Goal: Book appointment/travel/reservation

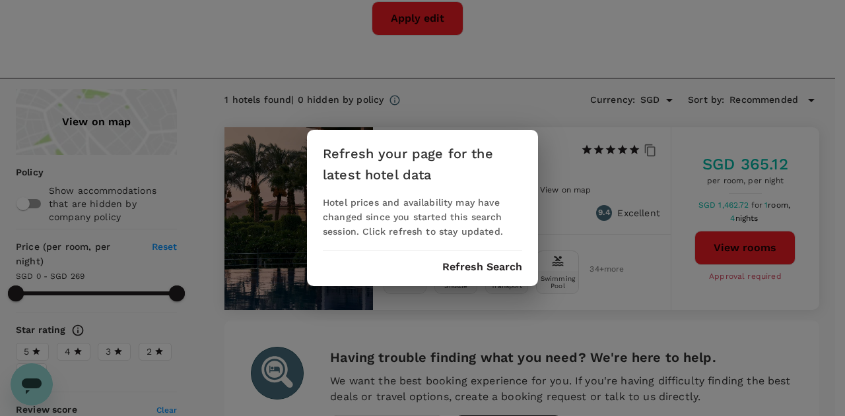
click at [487, 266] on button "Refresh Search" at bounding box center [482, 267] width 80 height 12
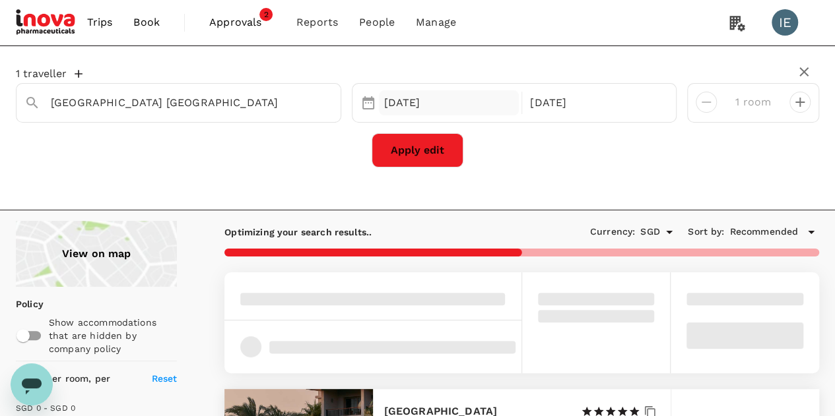
type input "269"
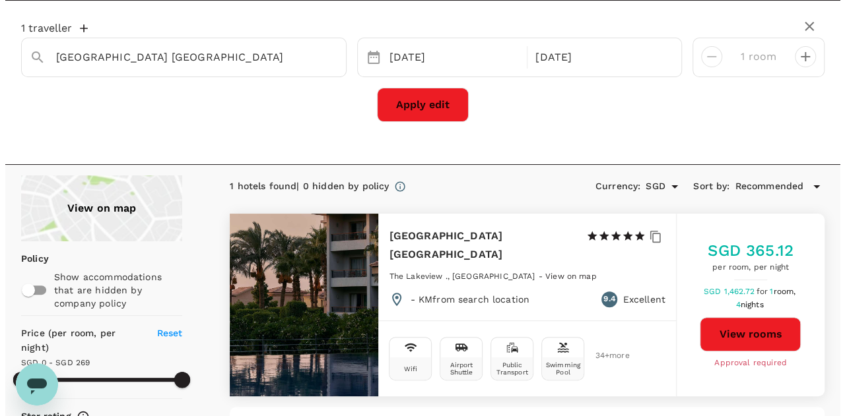
scroll to position [66, 0]
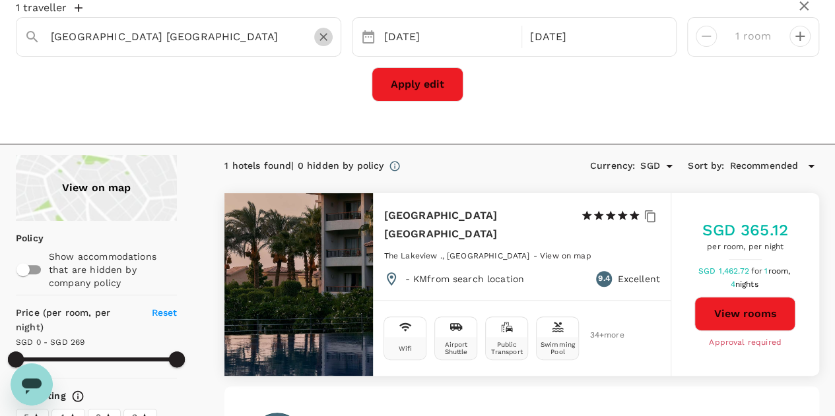
click at [319, 38] on icon "Clear" at bounding box center [323, 37] width 8 height 8
click at [247, 32] on input "text" at bounding box center [173, 36] width 245 height 20
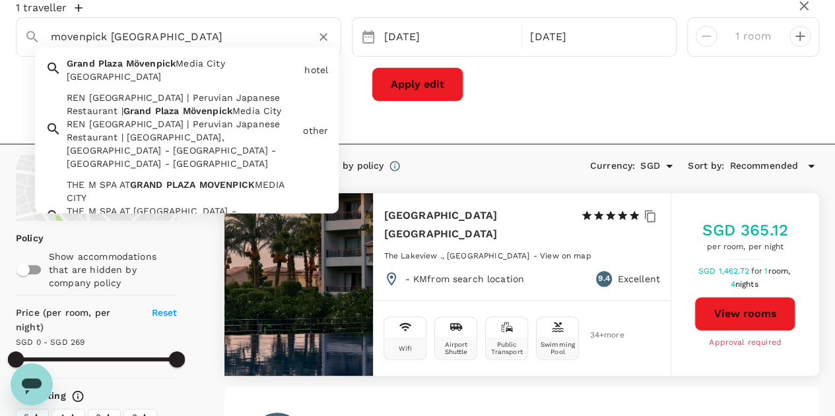
click at [192, 79] on div "[GEOGRAPHIC_DATA]" at bounding box center [183, 76] width 232 height 13
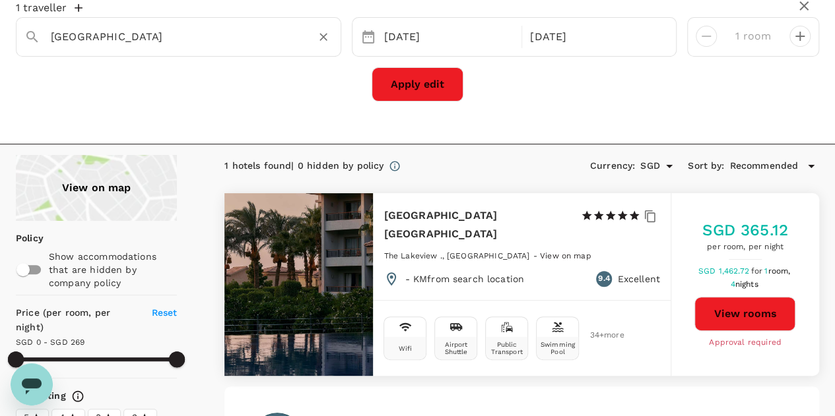
type input "[GEOGRAPHIC_DATA]"
click at [403, 85] on button "Apply edit" at bounding box center [417, 84] width 92 height 34
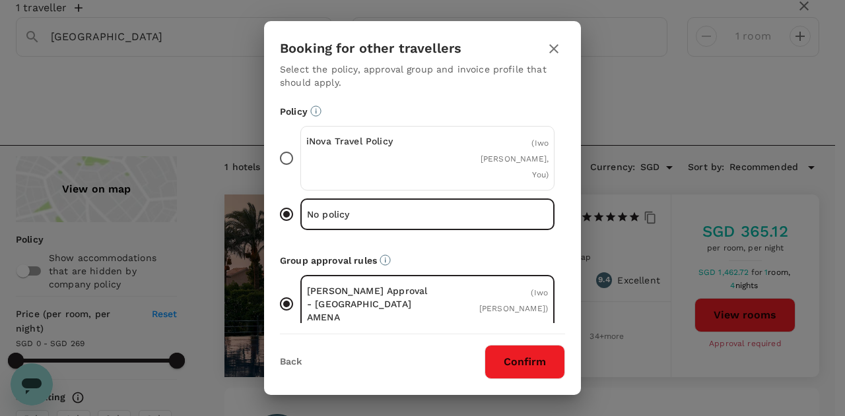
click at [412, 146] on p "iNova Travel Policy" at bounding box center [366, 141] width 121 height 13
click at [300, 146] on input "iNova Travel Policy ( Iwo [PERSON_NAME], You )" at bounding box center [287, 159] width 28 height 28
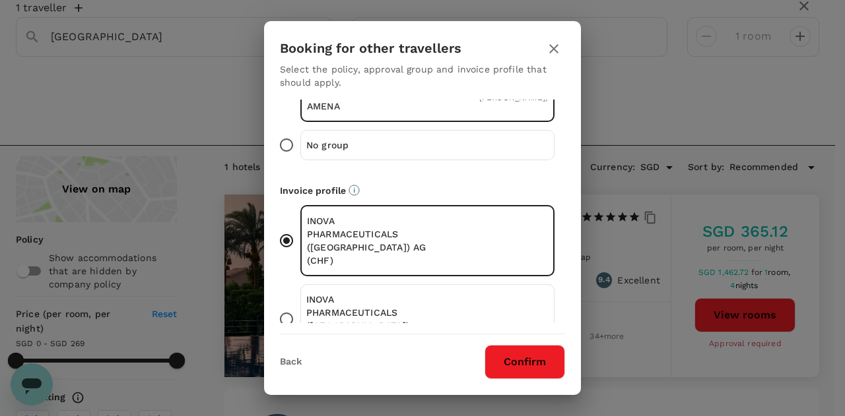
scroll to position [224, 0]
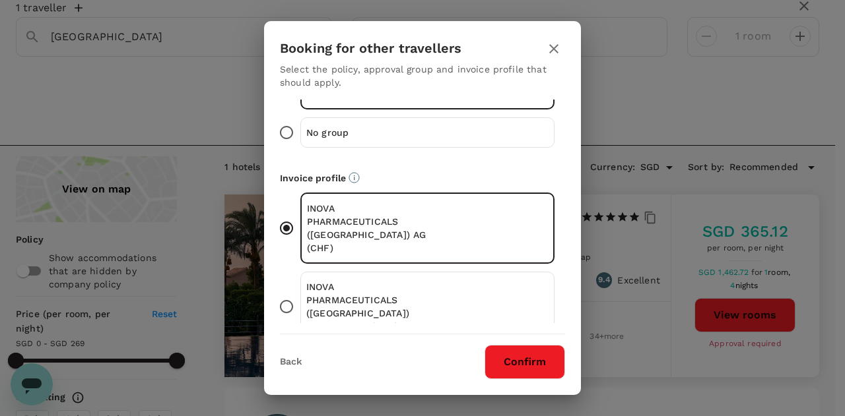
click at [465, 272] on div "INOVA PHARMACEUTICALS ([GEOGRAPHIC_DATA]) PTE. LIMITED (SGD)" at bounding box center [427, 307] width 254 height 70
click at [300, 293] on input "INOVA PHARMACEUTICALS ([GEOGRAPHIC_DATA]) PTE. LIMITED (SGD)" at bounding box center [287, 307] width 28 height 28
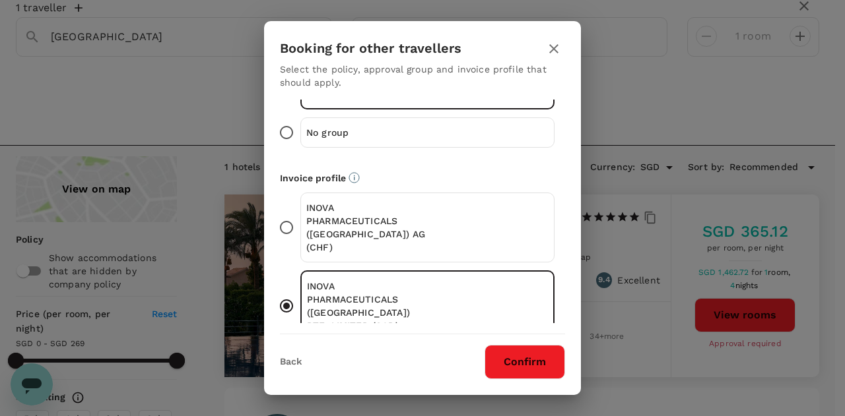
click at [420, 204] on p "INOVA PHARMACEUTICALS ([GEOGRAPHIC_DATA]) AG (CHF)" at bounding box center [366, 227] width 121 height 53
click at [300, 214] on input "INOVA PHARMACEUTICALS ([GEOGRAPHIC_DATA]) AG (CHF)" at bounding box center [287, 228] width 28 height 28
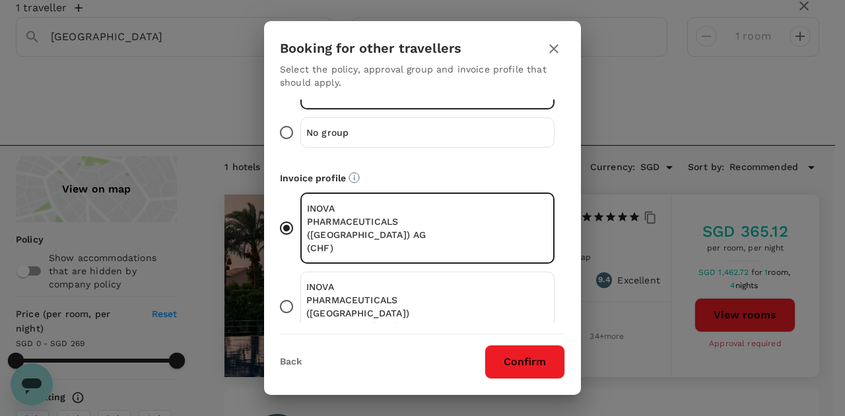
click at [527, 360] on button "Confirm" at bounding box center [524, 362] width 81 height 34
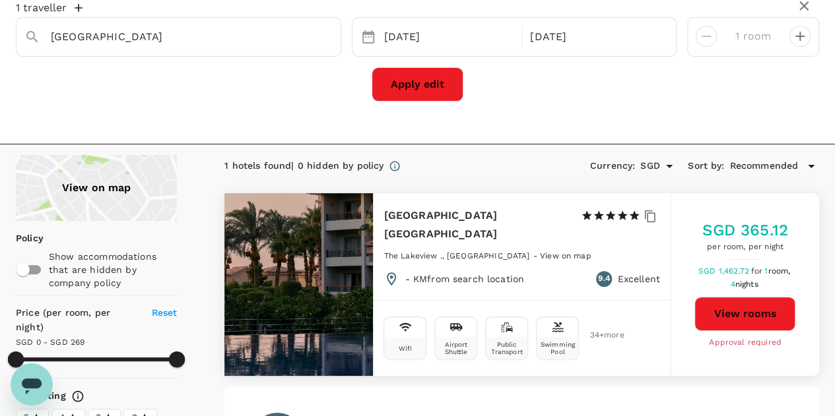
click at [422, 86] on button "Apply edit" at bounding box center [417, 84] width 92 height 34
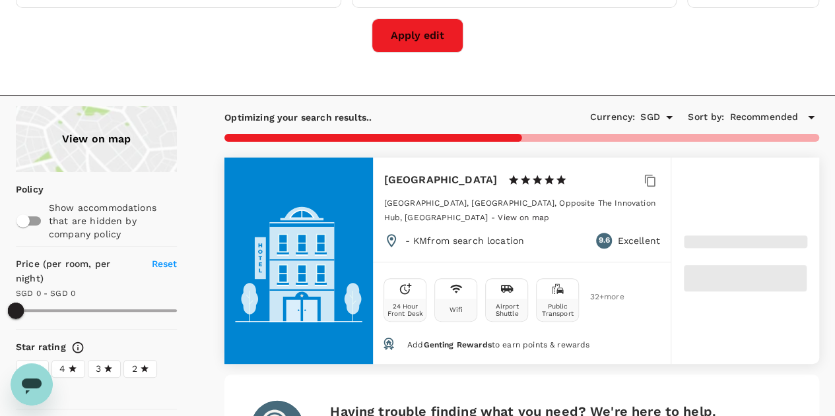
scroll to position [132, 0]
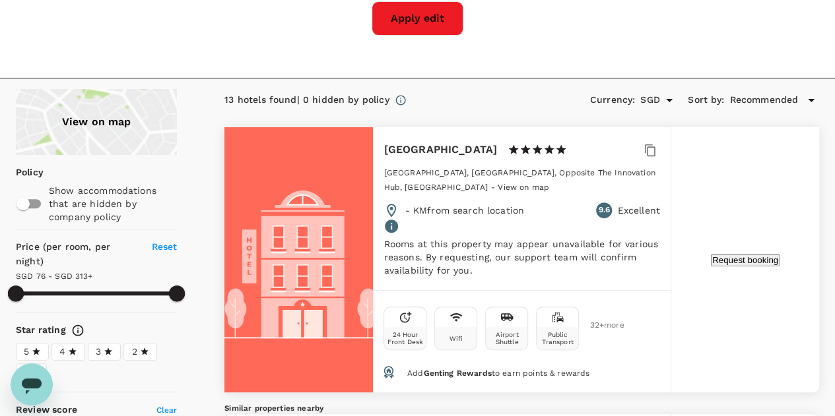
type input "313.13"
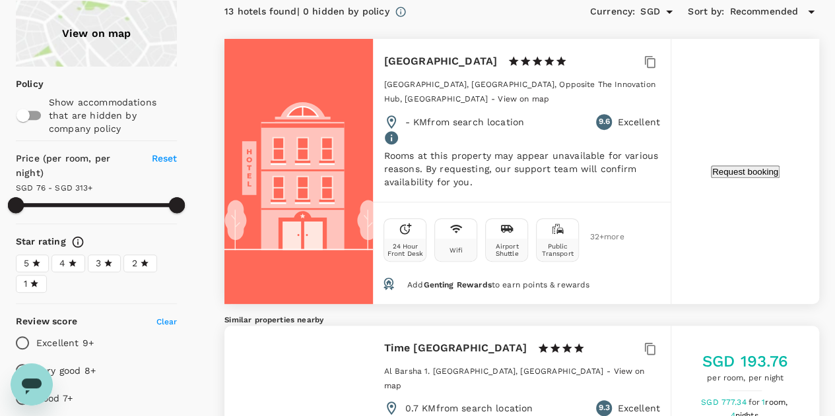
scroll to position [198, 0]
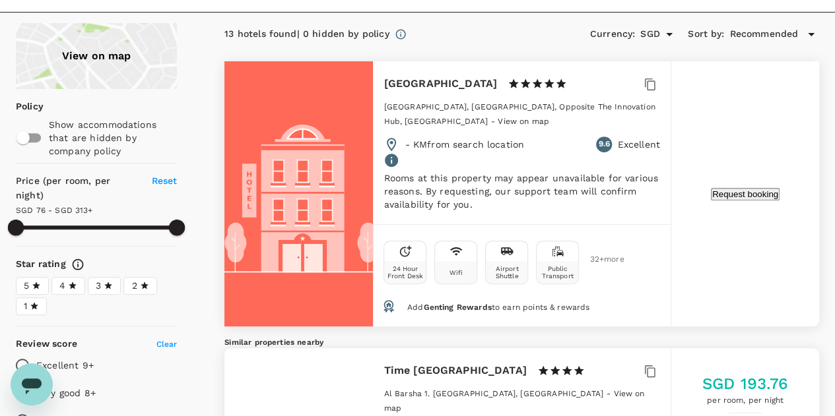
click at [731, 192] on button "Request booking" at bounding box center [745, 194] width 69 height 13
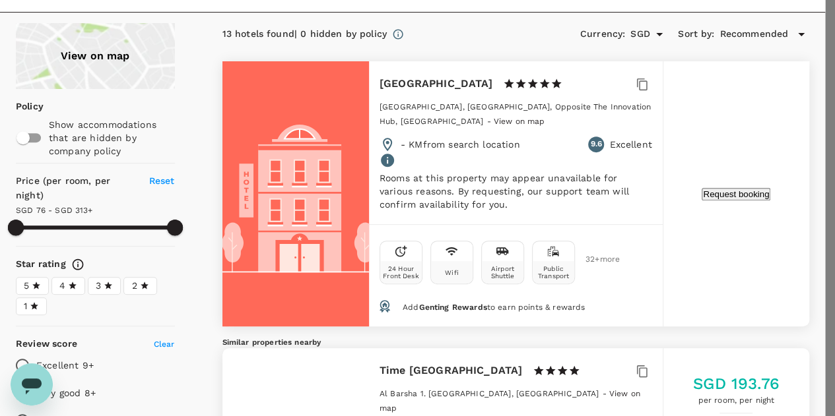
type input "[GEOGRAPHIC_DATA]"
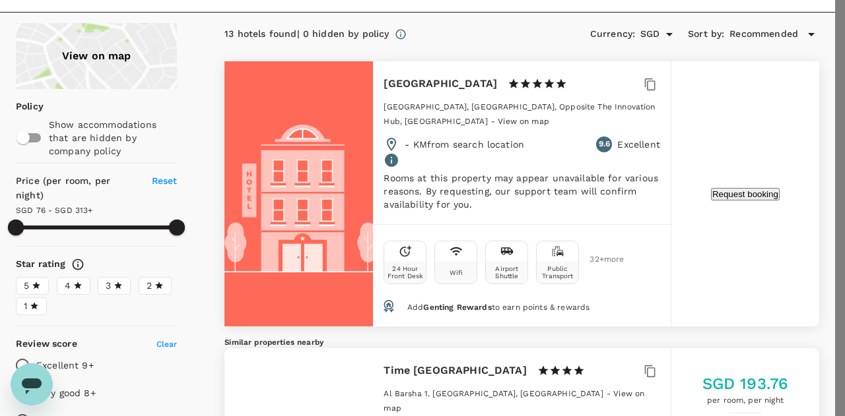
type input "65"
type input "63403540"
type input "[DOMAIN_NAME][EMAIL_ADDRESS][DOMAIN_NAME]"
click at [387, 45] on div at bounding box center [422, 208] width 845 height 416
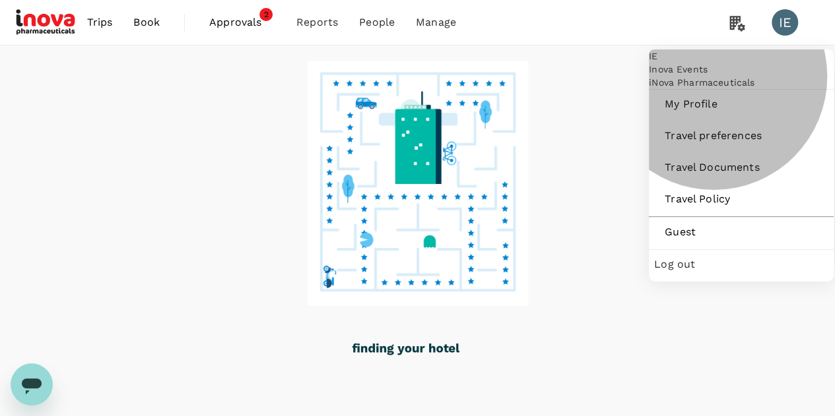
click at [719, 279] on div "Log out" at bounding box center [741, 264] width 174 height 29
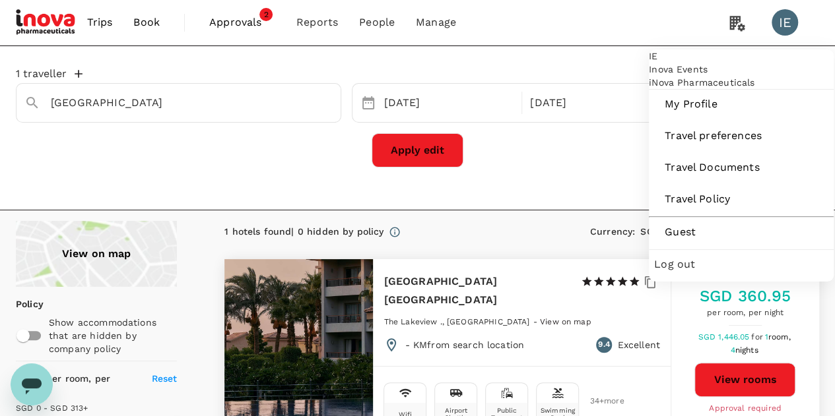
click at [788, 24] on div "IE" at bounding box center [784, 22] width 26 height 26
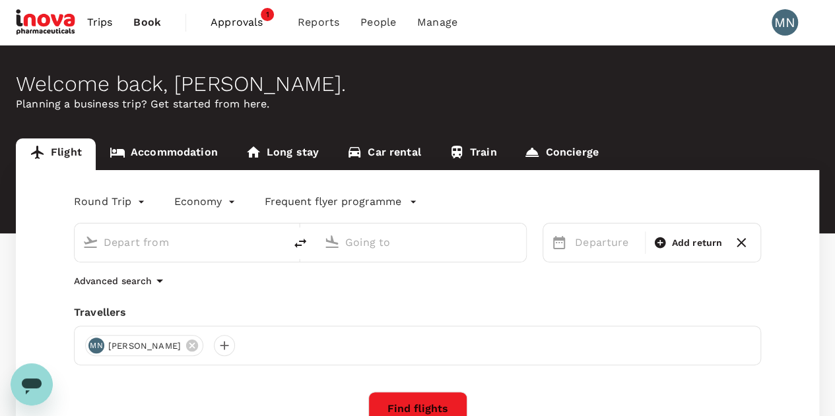
type input "roundtrip"
type input "Singapore Changi (SIN)"
type input "Chhatrapati Shivaji Intl (BOM)"
